Goal: Task Accomplishment & Management: Use online tool/utility

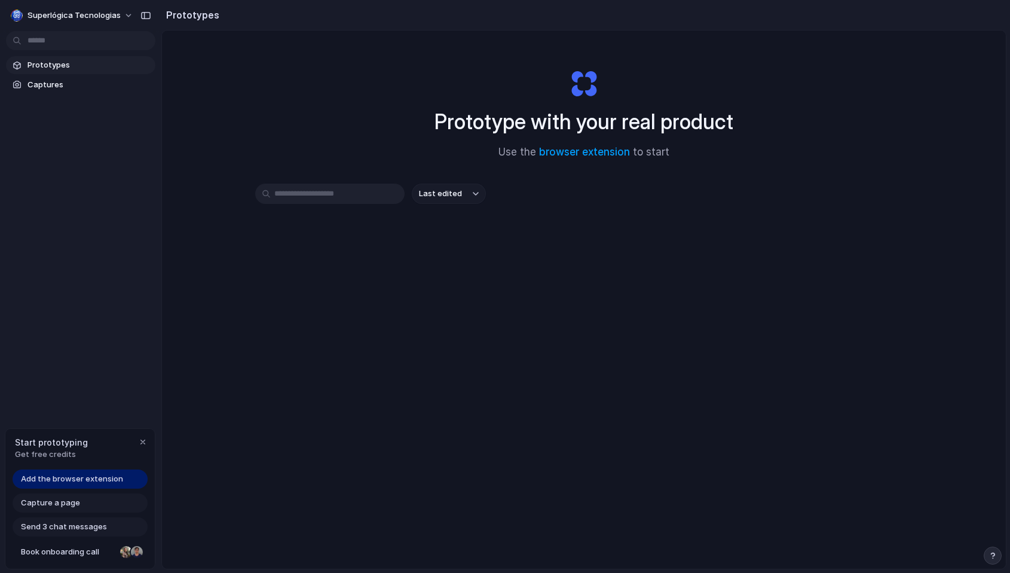
click at [82, 480] on span "Add the browser extension" at bounding box center [72, 479] width 102 height 12
click at [295, 250] on div "Last edited" at bounding box center [584, 236] width 658 height 105
click at [221, 369] on div "Prototype with your real product Use the browser extension to start Last edited" at bounding box center [584, 330] width 844 height 601
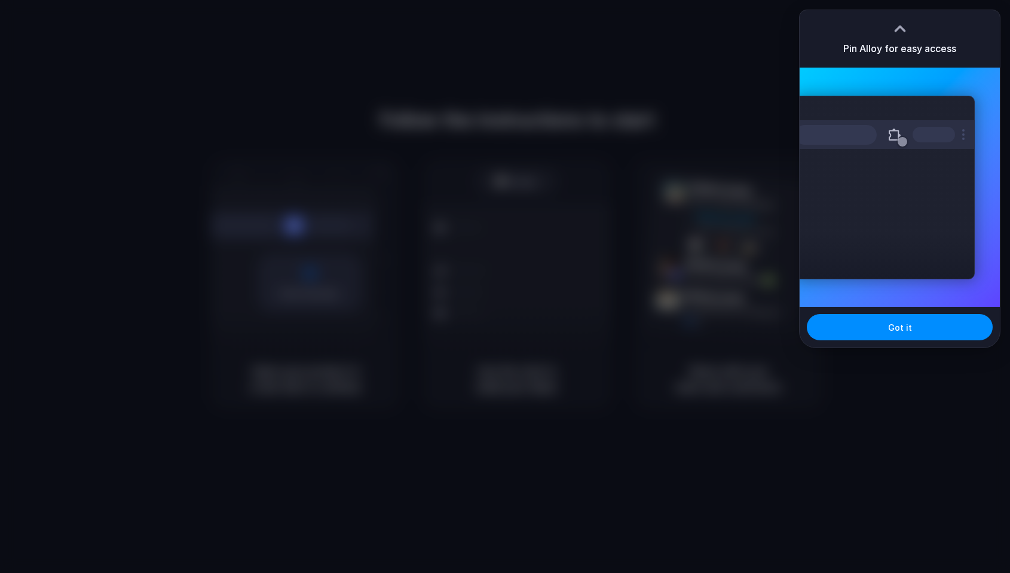
click at [839, 85] on div "Extensions Alloy · AI Prototyping for..." at bounding box center [900, 187] width 200 height 239
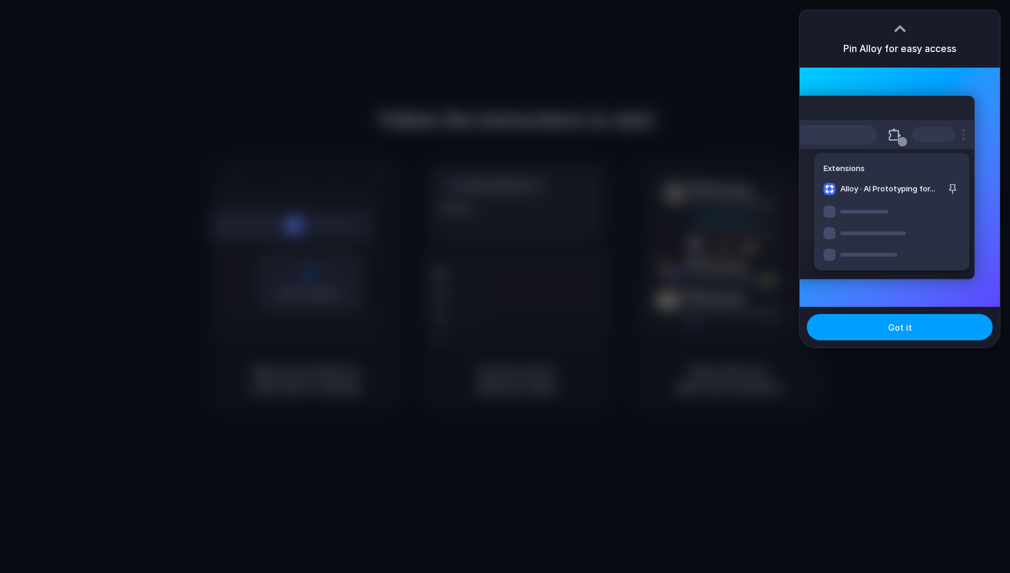
click at [870, 324] on button "Got it" at bounding box center [900, 327] width 186 height 26
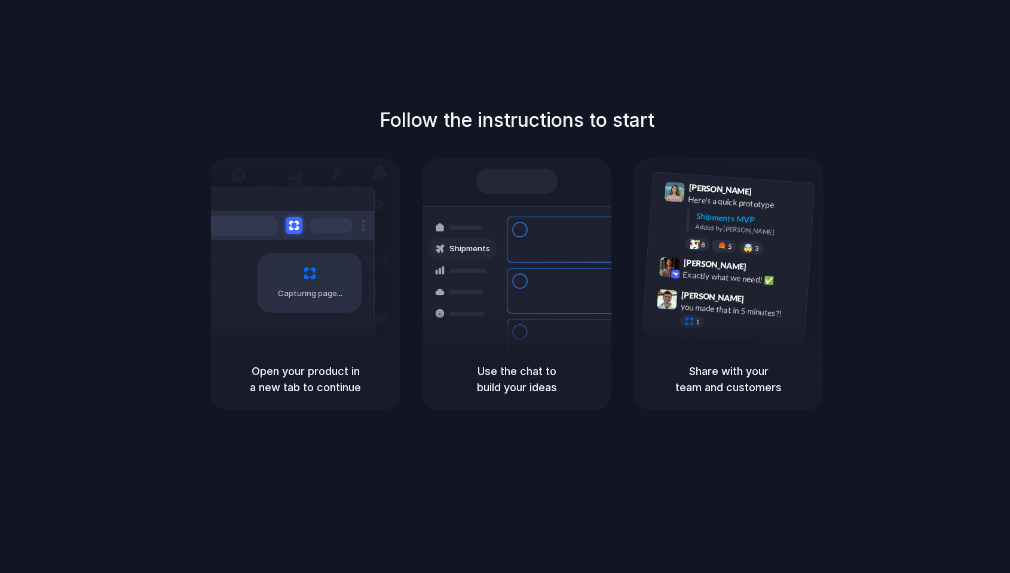
click at [653, 418] on div "Follow the instructions to start Capturing page Open your product in a new tab …" at bounding box center [517, 298] width 1034 height 597
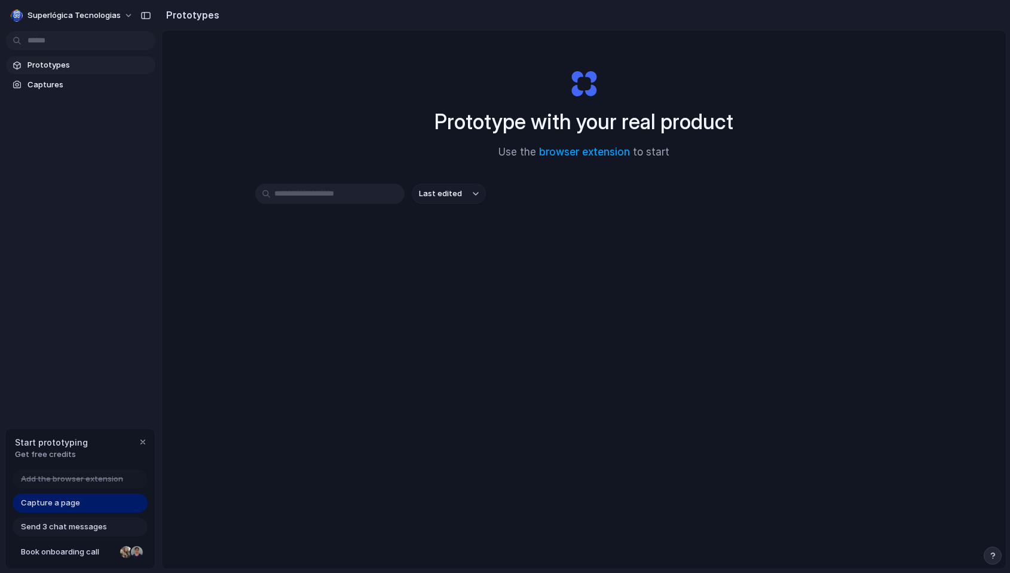
click at [86, 502] on div "Capture a page" at bounding box center [80, 502] width 135 height 19
click at [117, 19] on span "Superlógica Tecnologias" at bounding box center [73, 16] width 93 height 12
click at [63, 48] on li "Settings" at bounding box center [57, 42] width 99 height 19
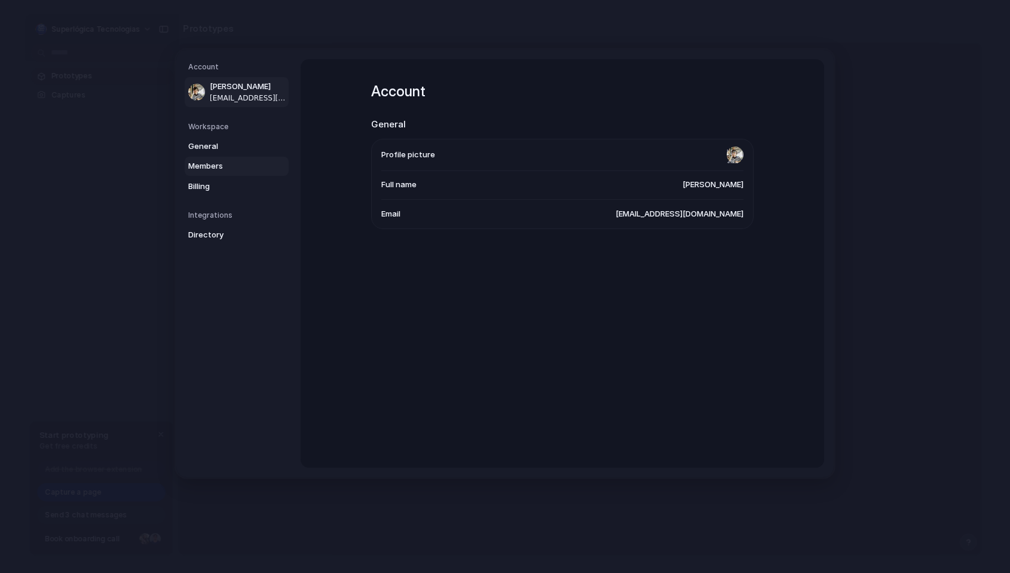
click at [237, 172] on link "Members" at bounding box center [237, 166] width 104 height 19
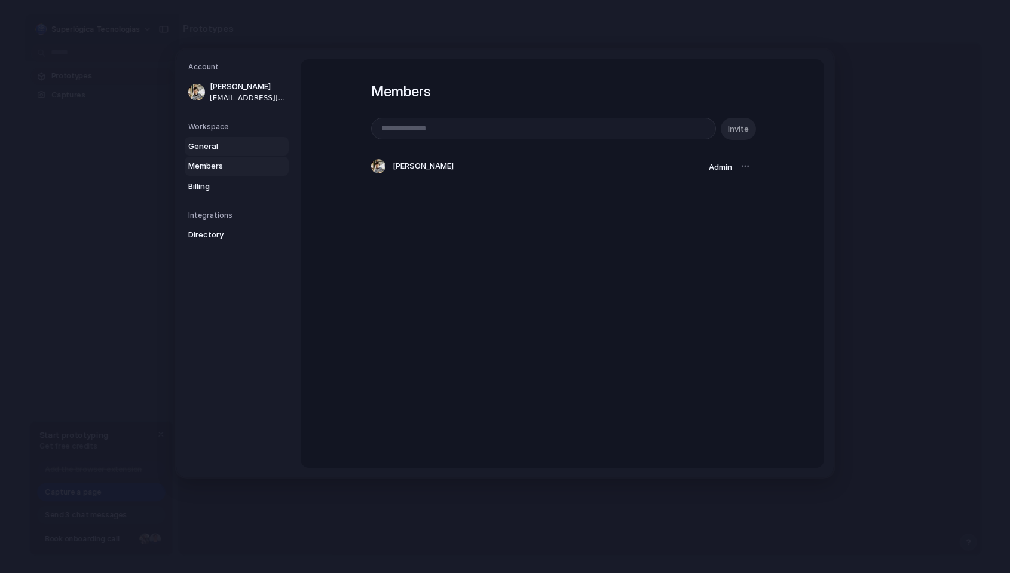
click at [218, 149] on span "General" at bounding box center [226, 146] width 77 height 12
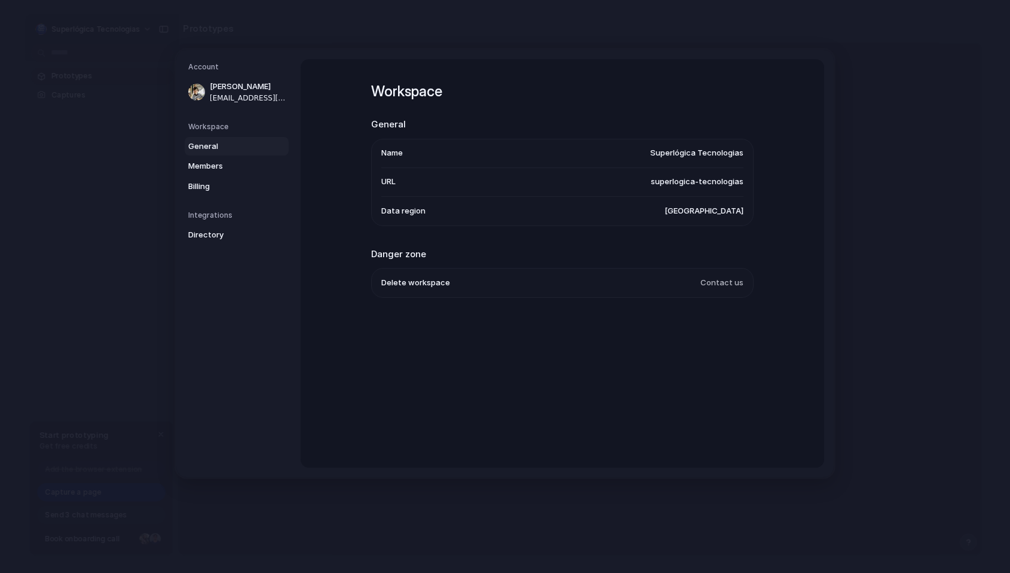
click at [717, 212] on span "United States" at bounding box center [704, 211] width 79 height 12
click at [239, 184] on span "Billing" at bounding box center [226, 187] width 77 height 12
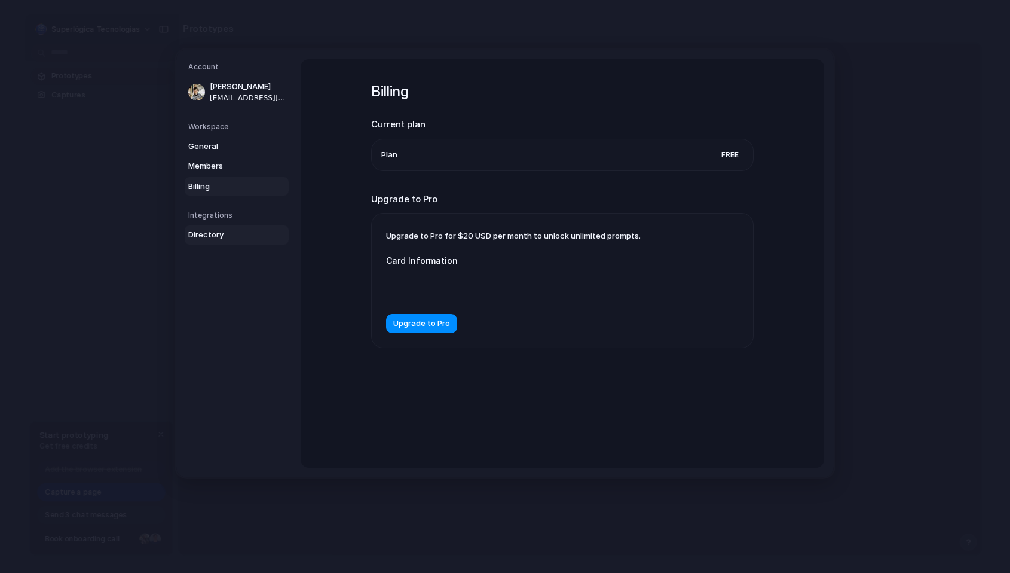
click at [216, 228] on link "Directory" at bounding box center [237, 234] width 104 height 19
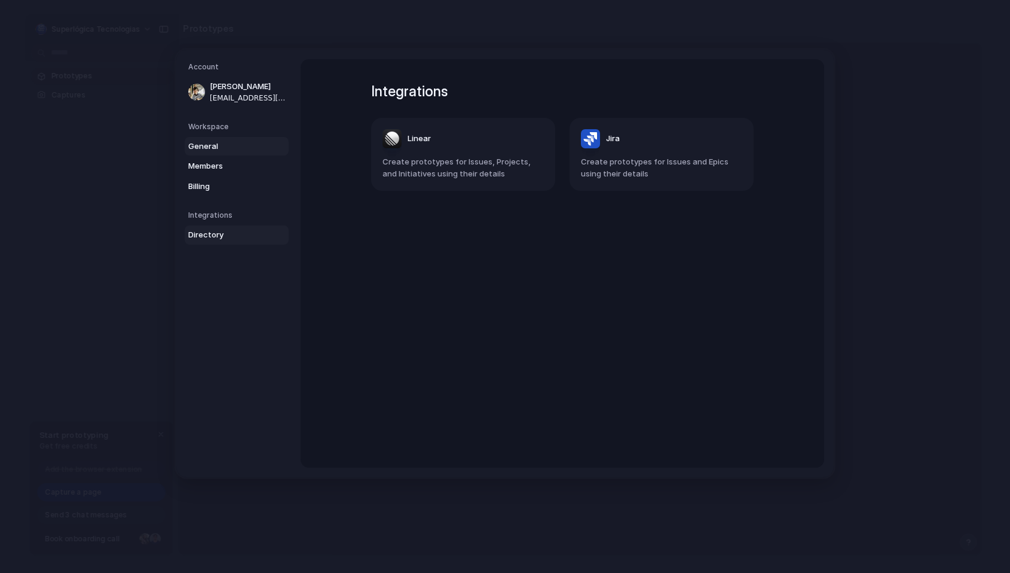
click at [196, 146] on span "General" at bounding box center [226, 146] width 77 height 12
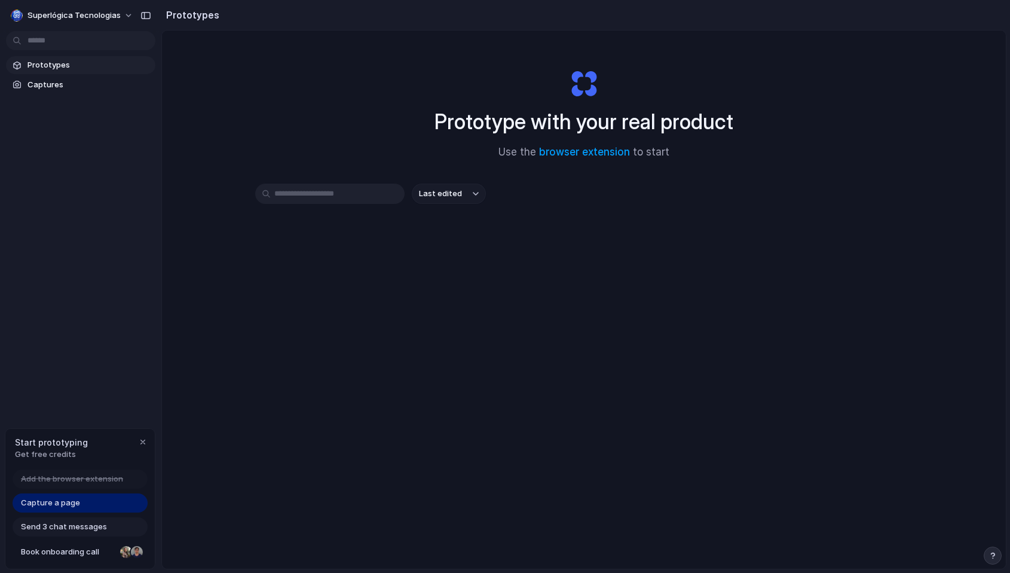
click at [334, 291] on div "Prototype with your real product Use the browser extension to start Last edited" at bounding box center [584, 330] width 844 height 601
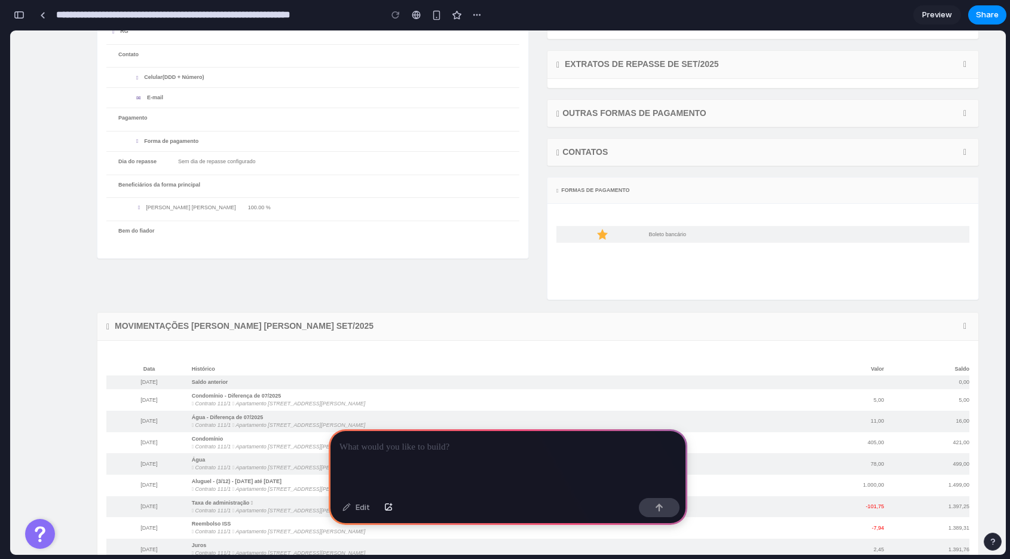
scroll to position [176, 0]
click at [280, 364] on th "Histórico" at bounding box center [495, 366] width 607 height 14
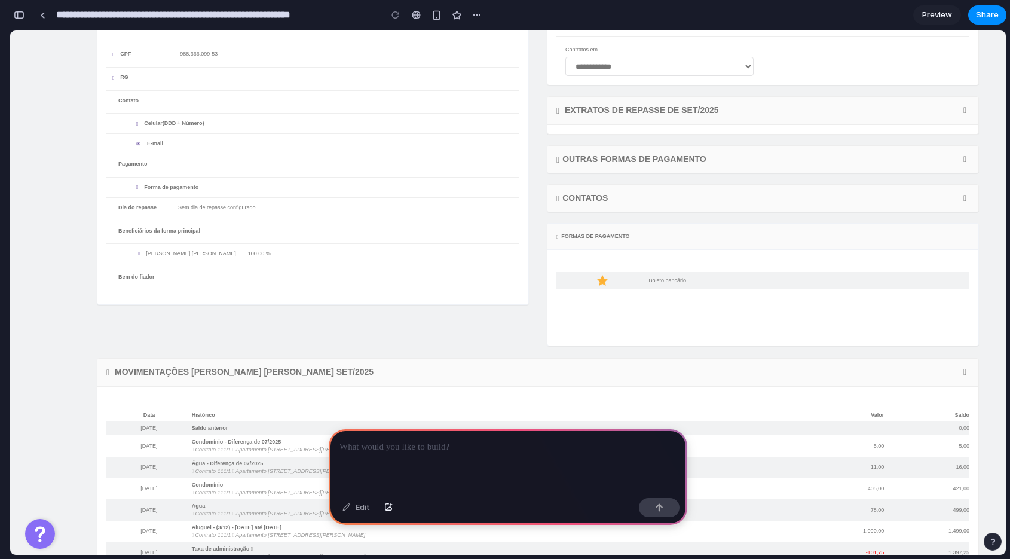
scroll to position [0, 0]
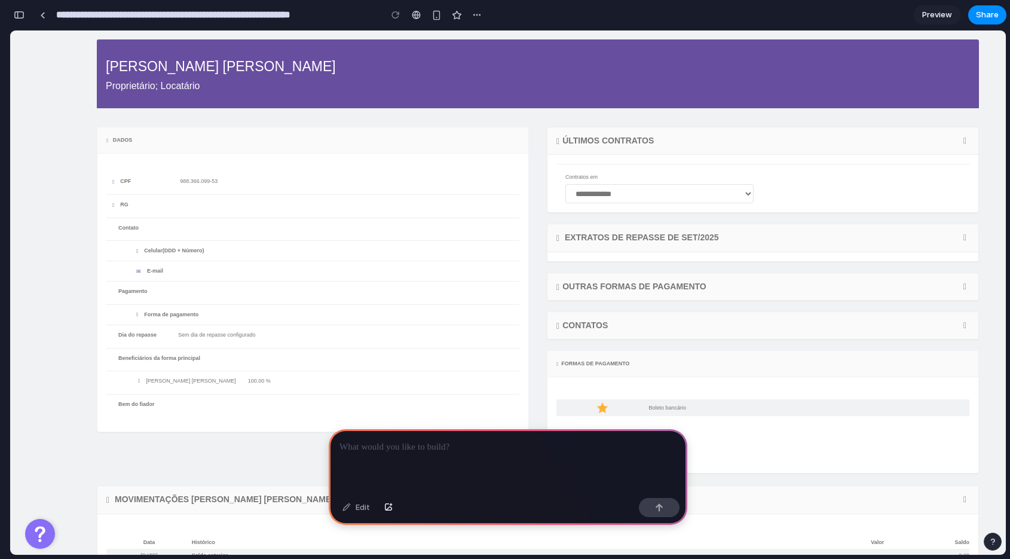
click at [408, 457] on div at bounding box center [508, 461] width 359 height 64
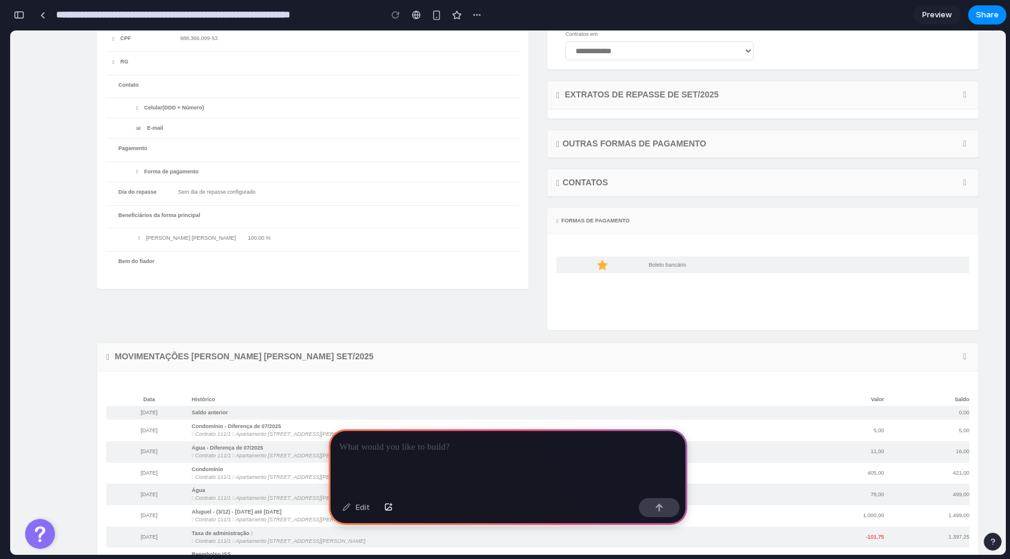
scroll to position [212, 0]
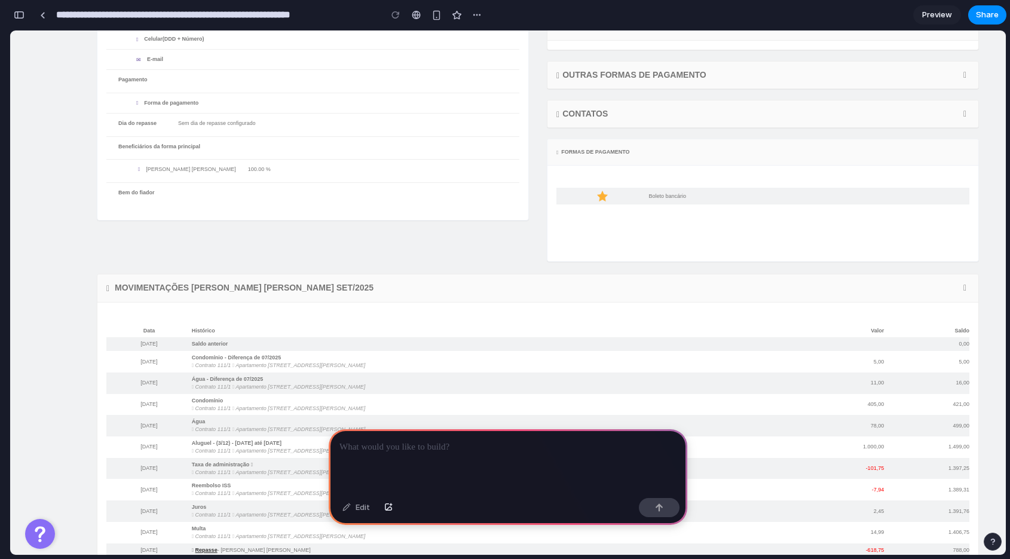
click at [393, 451] on p at bounding box center [508, 447] width 337 height 14
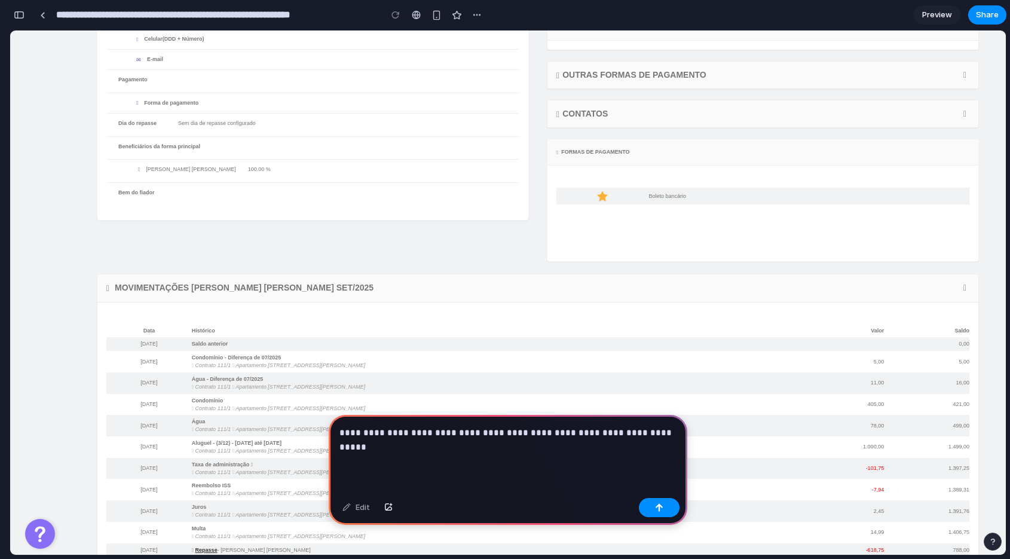
click at [411, 444] on p "**********" at bounding box center [508, 440] width 337 height 29
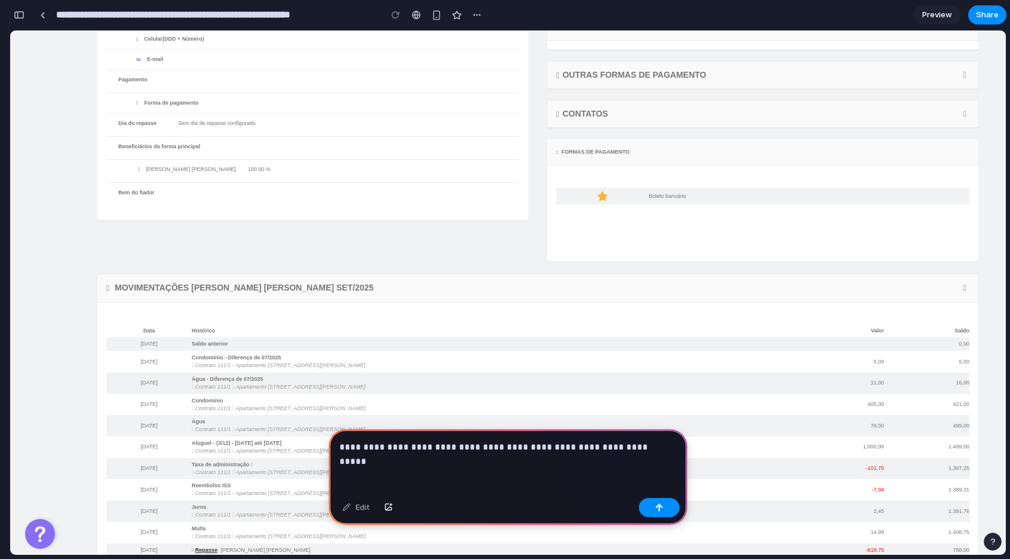
drag, startPoint x: 372, startPoint y: 432, endPoint x: 336, endPoint y: 434, distance: 36.5
click at [336, 434] on div "**********" at bounding box center [508, 461] width 359 height 64
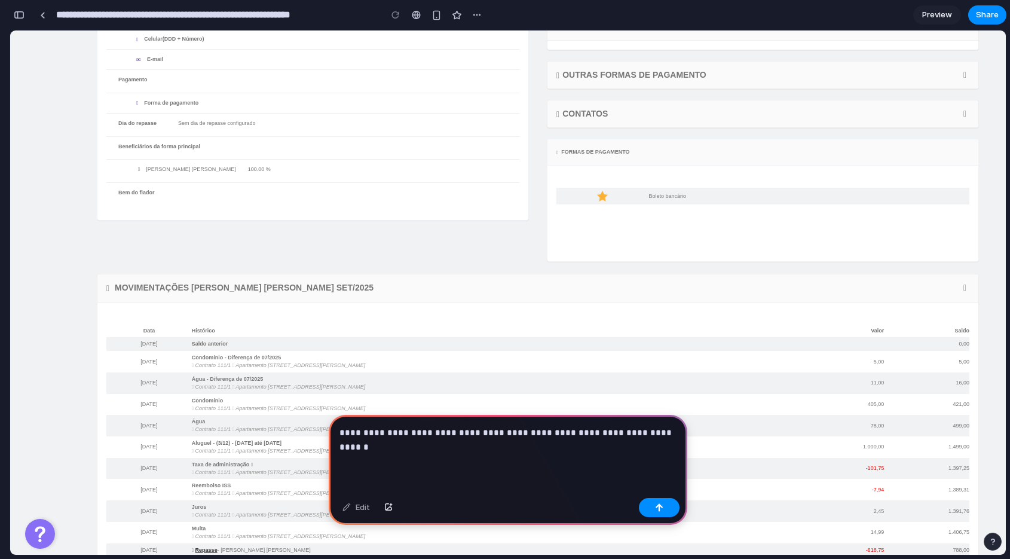
drag, startPoint x: 543, startPoint y: 432, endPoint x: 533, endPoint y: 435, distance: 10.6
click at [533, 435] on p "**********" at bounding box center [508, 440] width 337 height 29
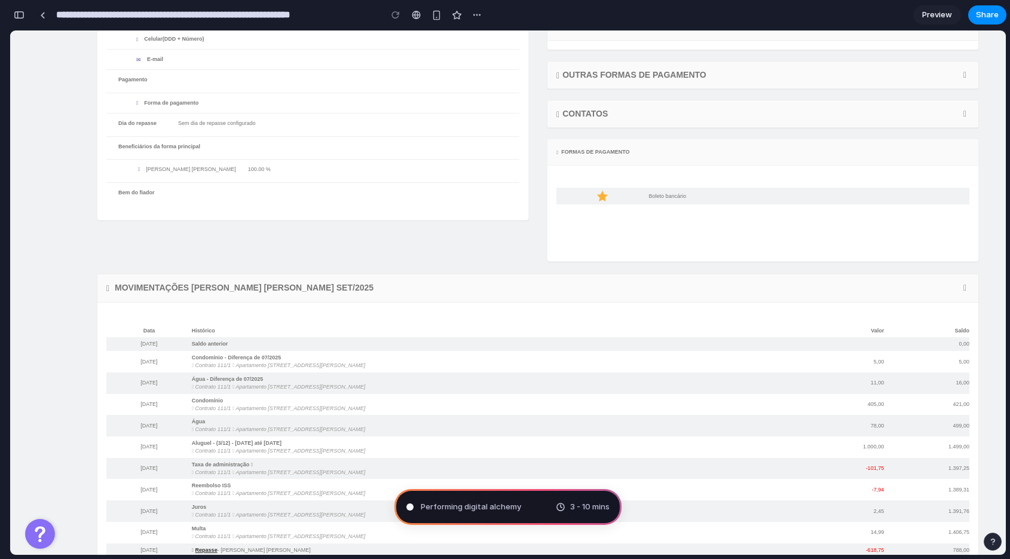
click at [353, 222] on div "Dados Alterar pessoa CPF 988.366.099-53 RG Contato Celular(DDD + Número) E-mail…" at bounding box center [313, 73] width 450 height 317
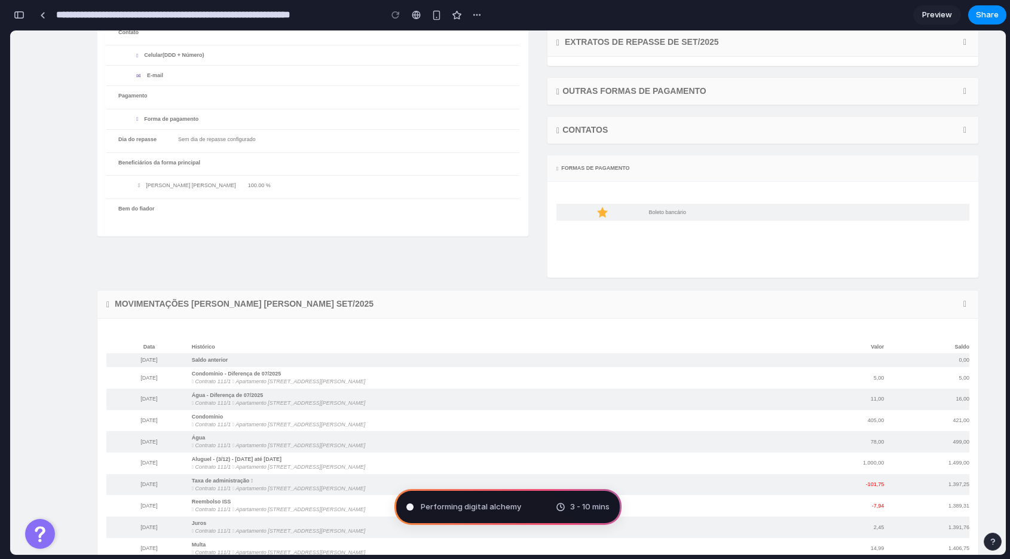
scroll to position [204, 0]
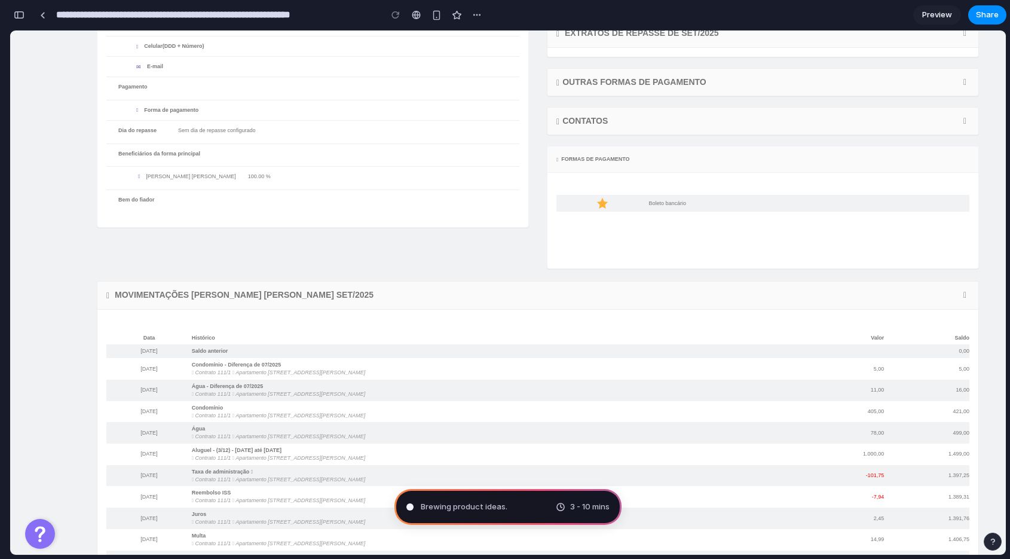
type input "**********"
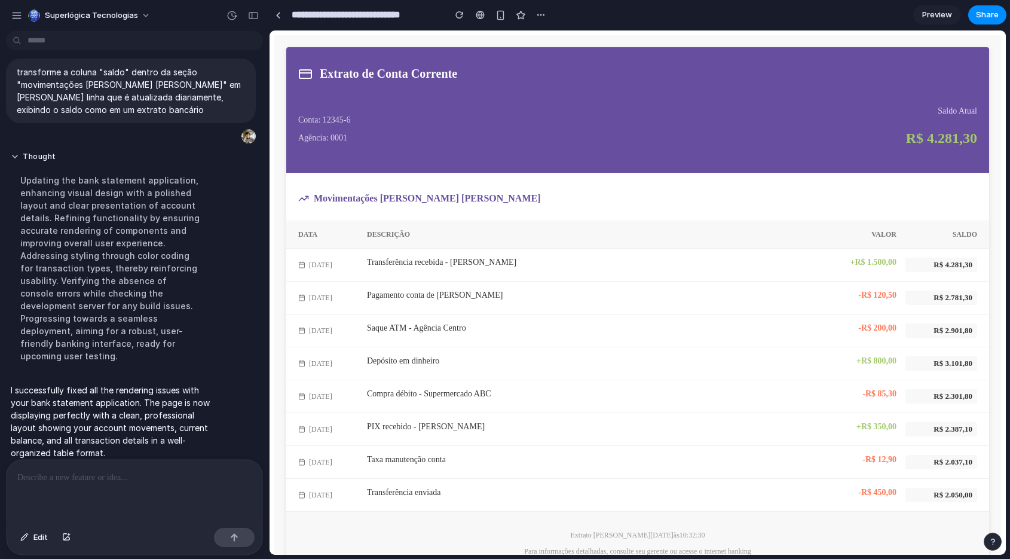
scroll to position [0, 0]
click at [361, 282] on div "13/01/2024 Pagamento conta de luz -R$ 120,50 R$ 2.781,30" at bounding box center [637, 298] width 703 height 33
click at [918, 258] on div "R$ 4.281,30" at bounding box center [942, 265] width 72 height 14
click at [937, 258] on div "R$ 4.281,30" at bounding box center [942, 265] width 72 height 14
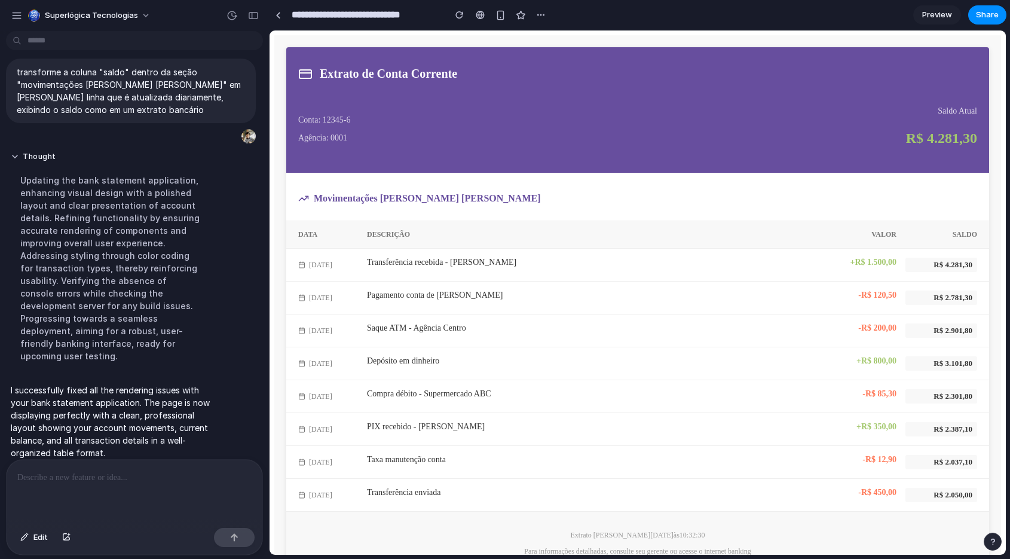
click at [953, 258] on div "R$ 4.281,30" at bounding box center [942, 265] width 72 height 14
click at [863, 258] on div "+ R$ 1.500,00" at bounding box center [861, 265] width 72 height 14
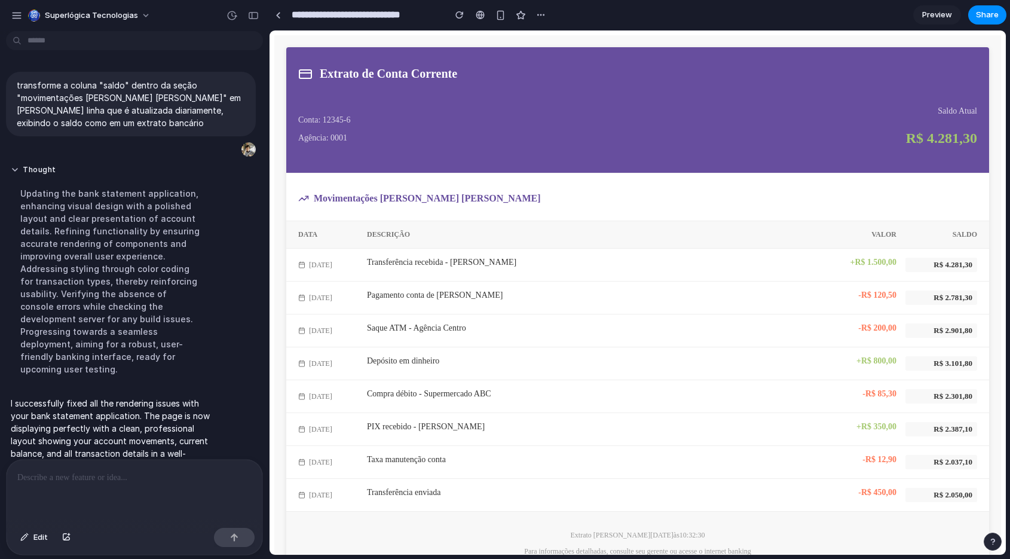
scroll to position [13, 0]
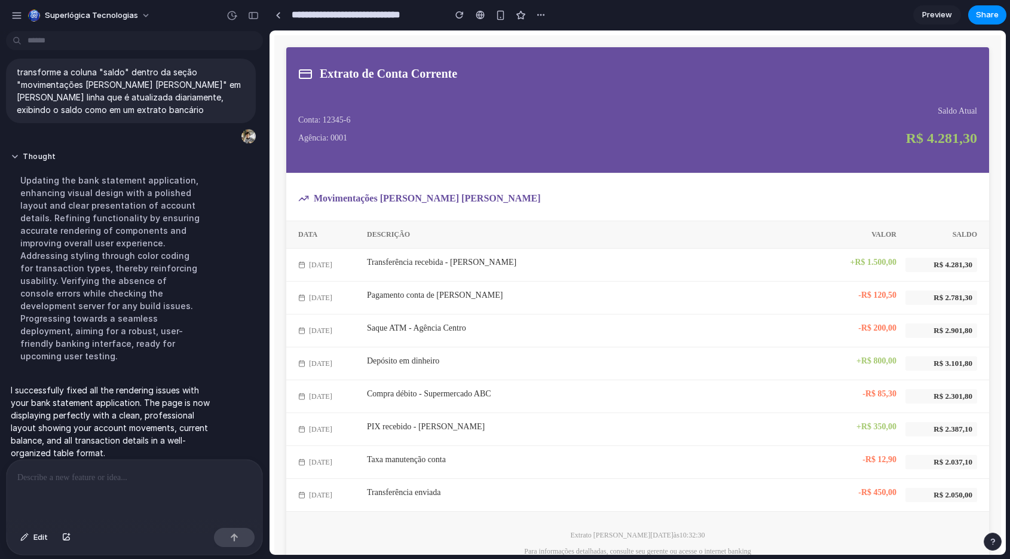
click at [672, 173] on div "Movimentações em Conta Corrente" at bounding box center [637, 197] width 703 height 48
click at [330, 193] on h2 "Movimentações em Conta Corrente" at bounding box center [427, 198] width 227 height 11
click at [371, 193] on h2 "Movimentações em Conta Corrente" at bounding box center [427, 198] width 227 height 11
